Goal: Information Seeking & Learning: Learn about a topic

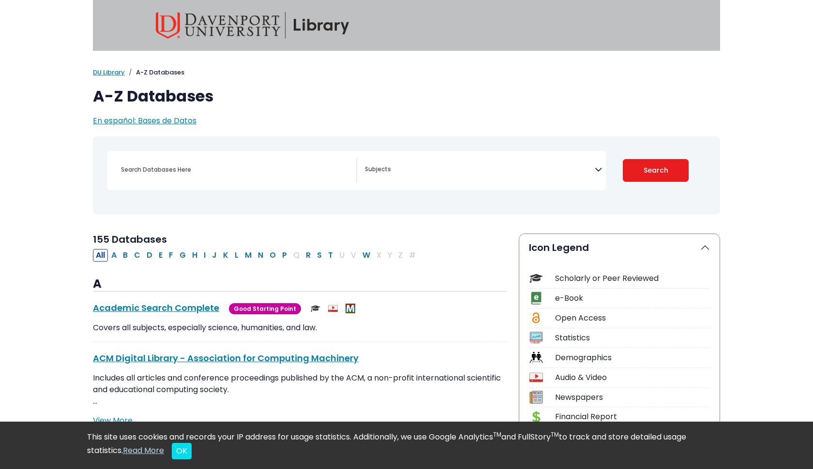
select select "Database Subject Filter"
click at [401, 171] on textarea "Search" at bounding box center [480, 170] width 230 height 8
click at [294, 173] on input "Search database by title or keyword" at bounding box center [235, 170] width 241 height 14
type input "c"
type input "The importance of sleep"
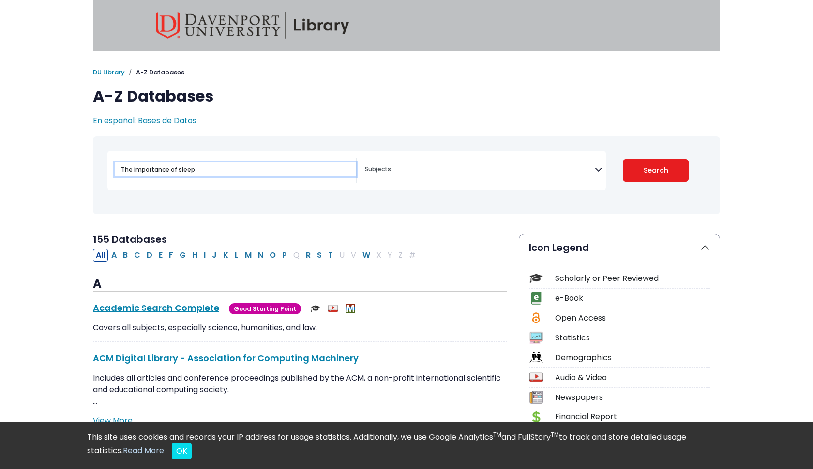
click at [655, 170] on button "Search" at bounding box center [655, 170] width 66 height 23
select select "Database Subject Filter"
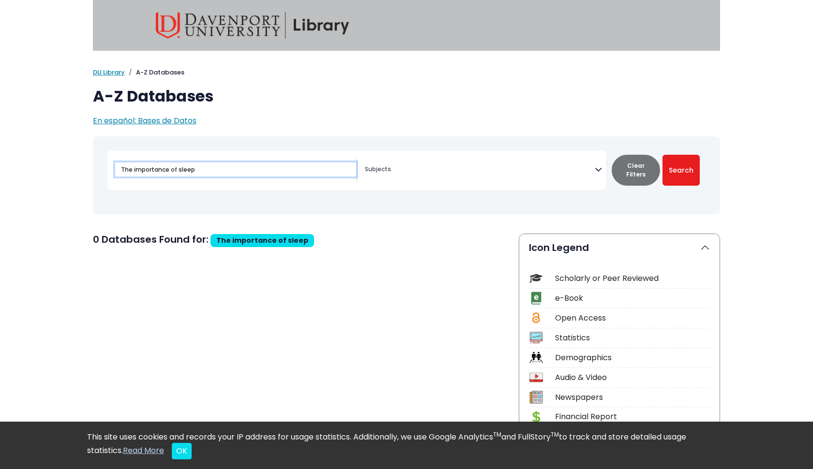
click at [280, 167] on input "The importance of sleep" at bounding box center [235, 170] width 241 height 14
type input "T"
type input "sleep"
click at [681, 170] on button "Search" at bounding box center [680, 170] width 37 height 31
select select "Database Subject Filter"
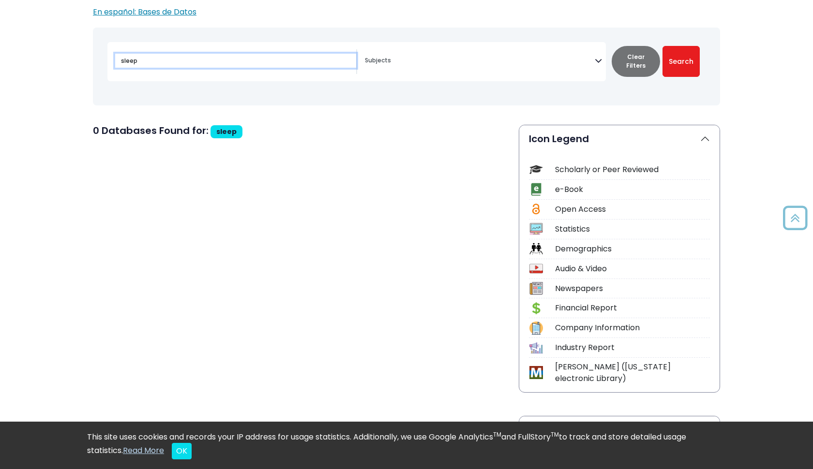
scroll to position [107, 0]
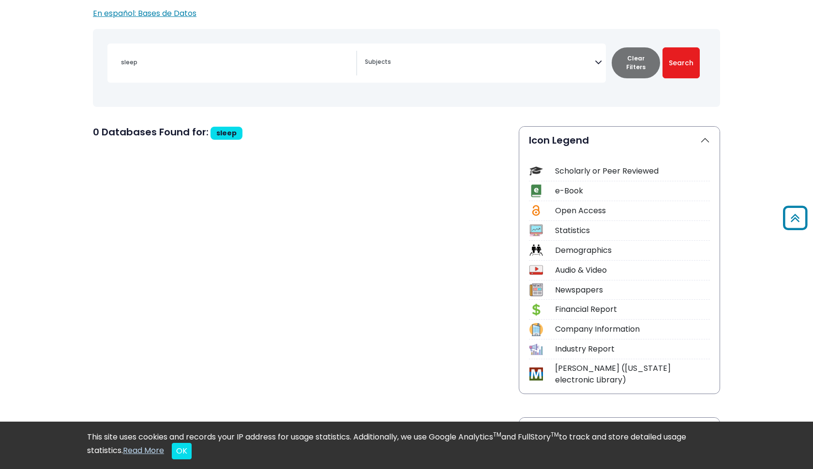
click at [634, 72] on button "Clear Filters" at bounding box center [635, 62] width 48 height 31
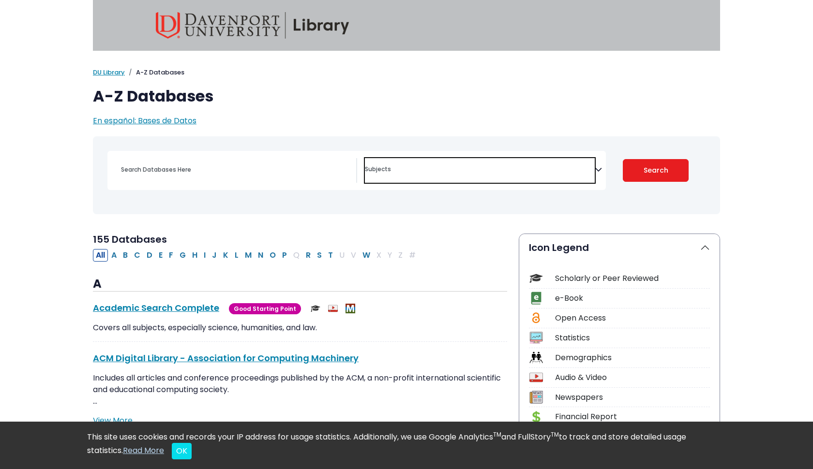
click at [521, 175] on span "Search filters" at bounding box center [480, 170] width 230 height 25
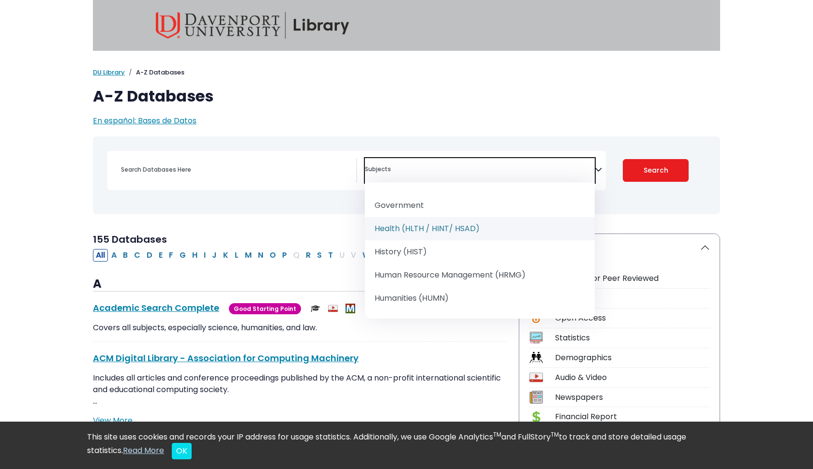
scroll to position [622, 0]
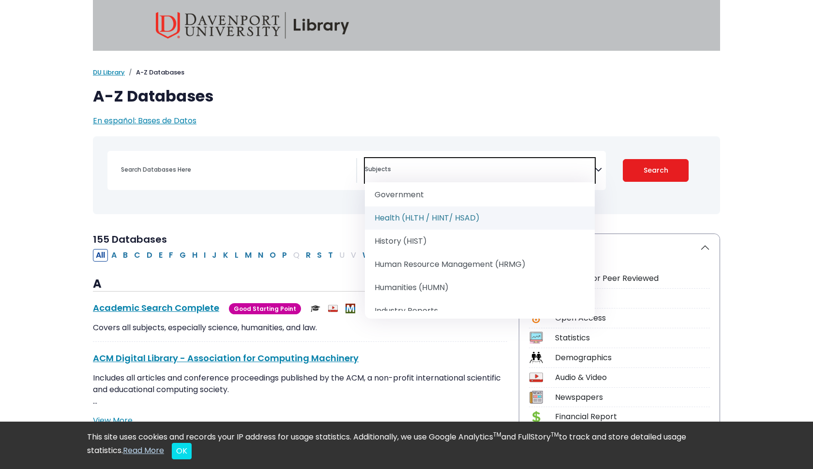
select select "219061"
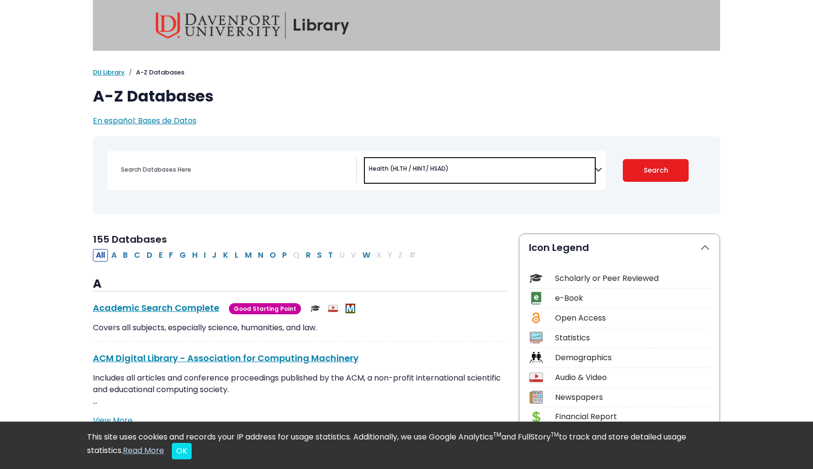
scroll to position [313, 0]
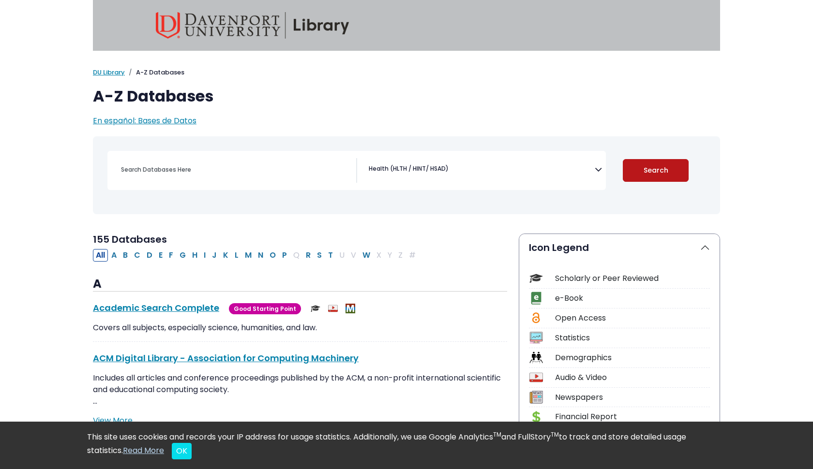
click at [640, 169] on button "Search" at bounding box center [655, 170] width 66 height 23
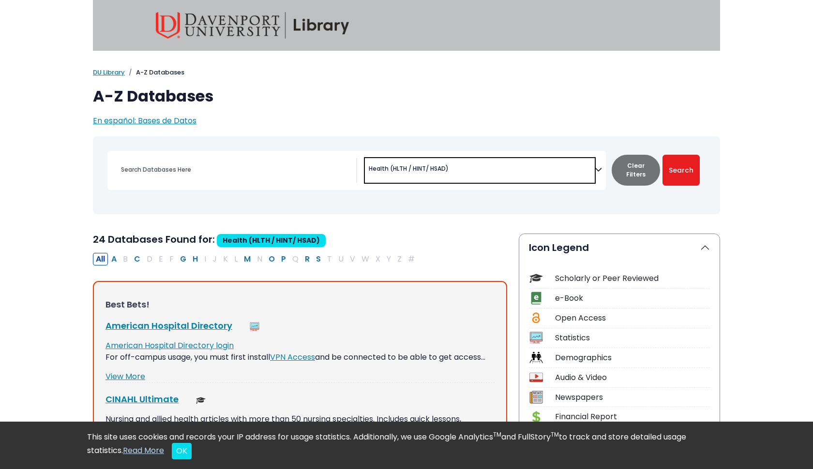
click at [571, 176] on span "× Health (HLTH / HINT/ HSAD)" at bounding box center [480, 170] width 230 height 25
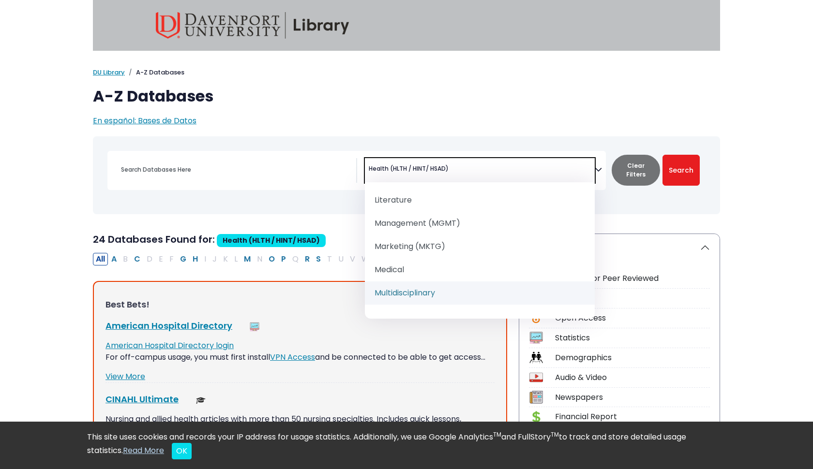
scroll to position [798, 0]
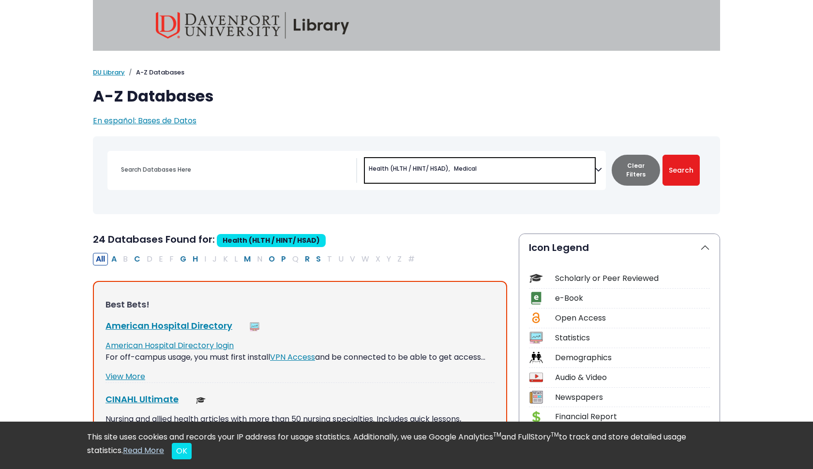
click at [559, 172] on span "× Health (HLTH / HINT/ HSAD) × Medical" at bounding box center [480, 170] width 230 height 25
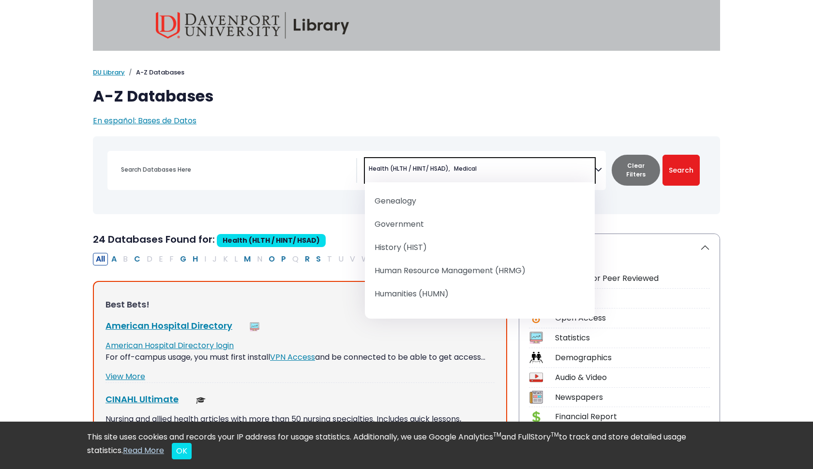
scroll to position [658, 0]
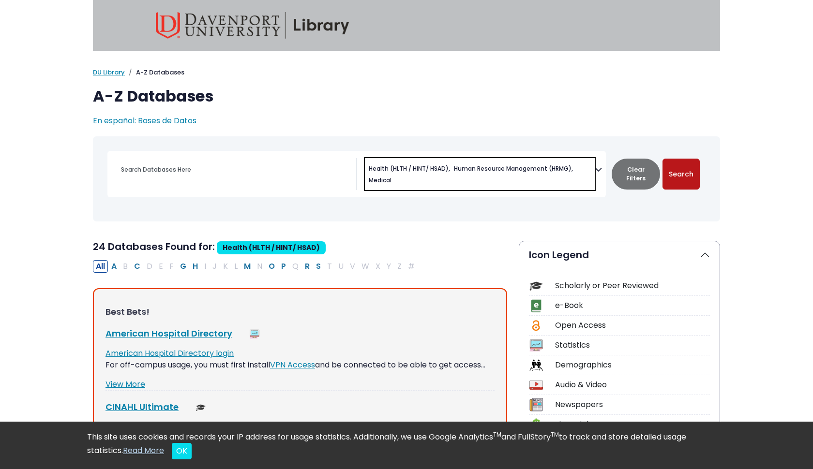
click at [680, 178] on button "Search" at bounding box center [680, 174] width 37 height 31
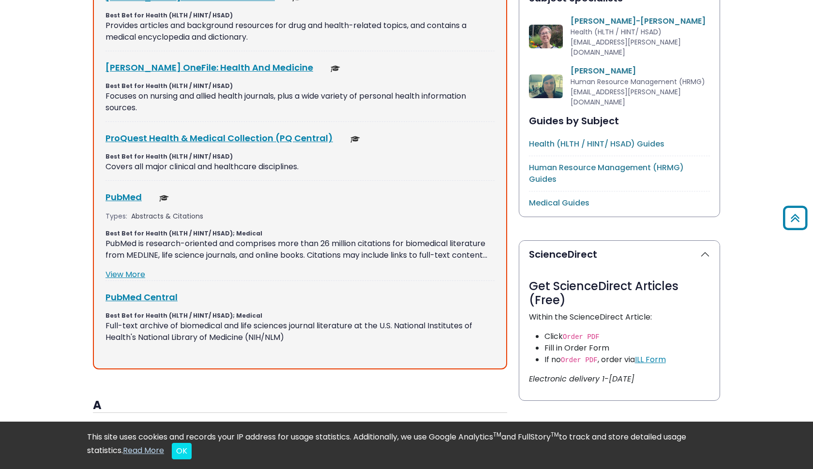
scroll to position [576, 0]
click at [193, 132] on link "ProQuest Health & Medical Collection (PQ Central) This link opens in a new wind…" at bounding box center [218, 138] width 227 height 12
